Goal: Task Accomplishment & Management: Use online tool/utility

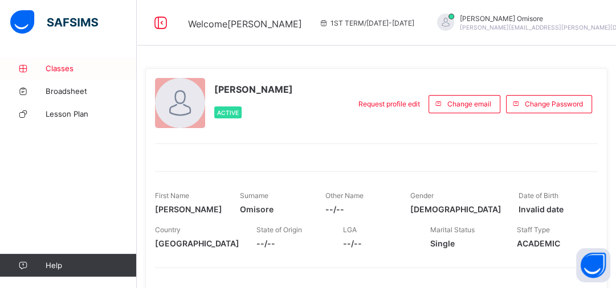
click at [57, 69] on span "Classes" at bounding box center [91, 68] width 91 height 9
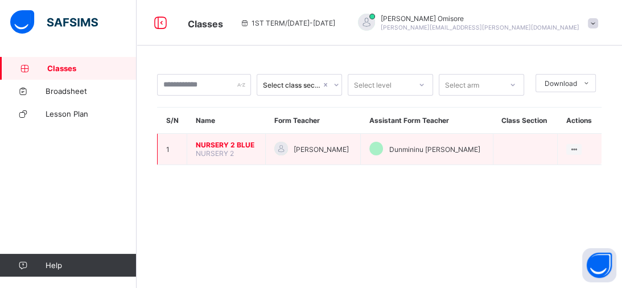
click at [228, 147] on span "NURSERY 2 BLUE" at bounding box center [226, 145] width 61 height 9
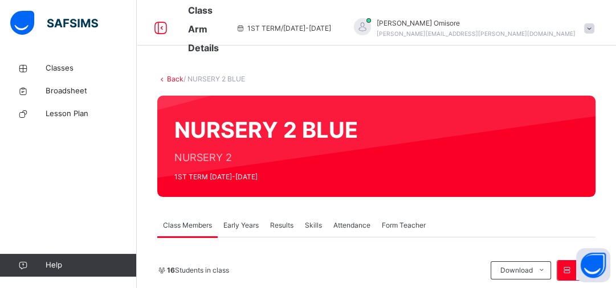
click at [355, 226] on span "Attendance" at bounding box center [351, 225] width 37 height 10
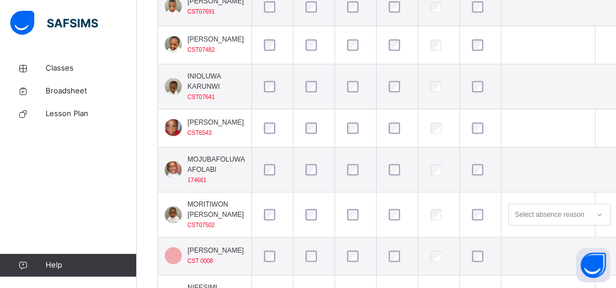
scroll to position [539, 0]
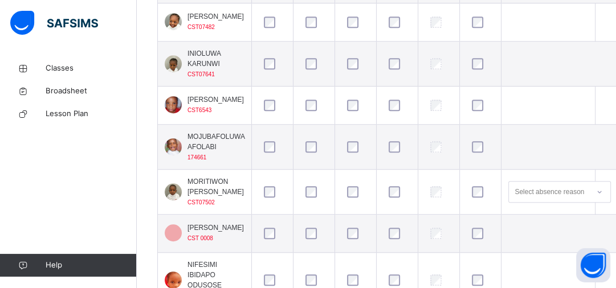
click at [483, 198] on div at bounding box center [480, 191] width 22 height 11
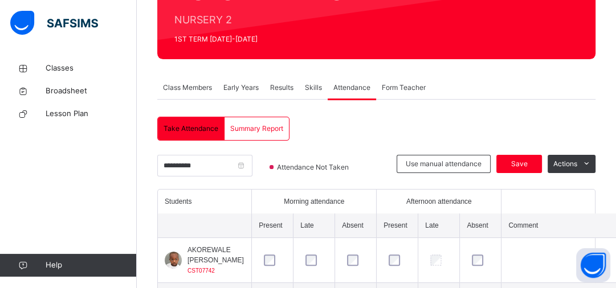
scroll to position [132, 0]
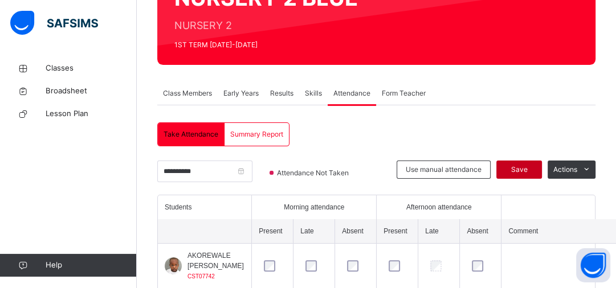
click at [533, 167] on span "Save" at bounding box center [519, 170] width 28 height 10
